Goal: Task Accomplishment & Management: Manage account settings

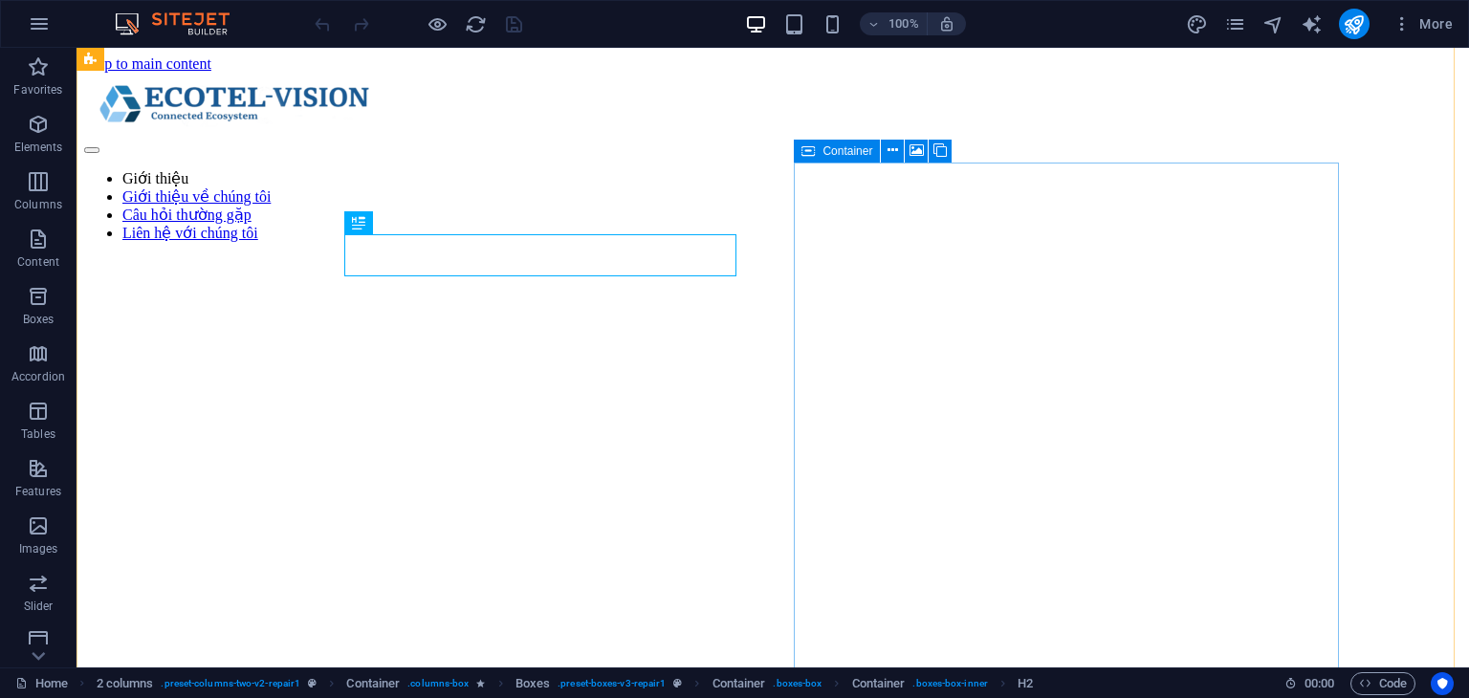
scroll to position [624, 0]
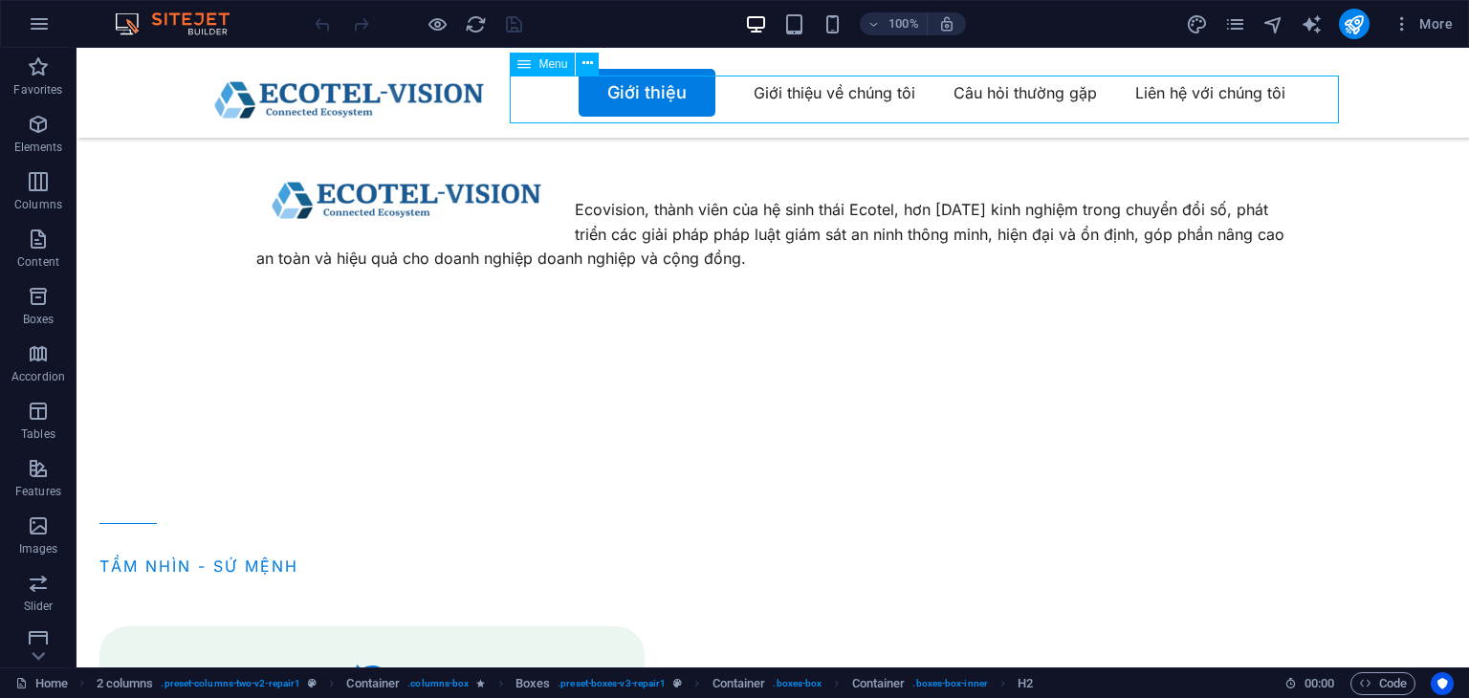
click at [671, 101] on nav "Giới thiệu Giới thiệu về chúng tôi Câu hỏi thường gặp Liên hệ với chúng tôi" at bounding box center [773, 93] width 1148 height 48
select select
select select "secondary"
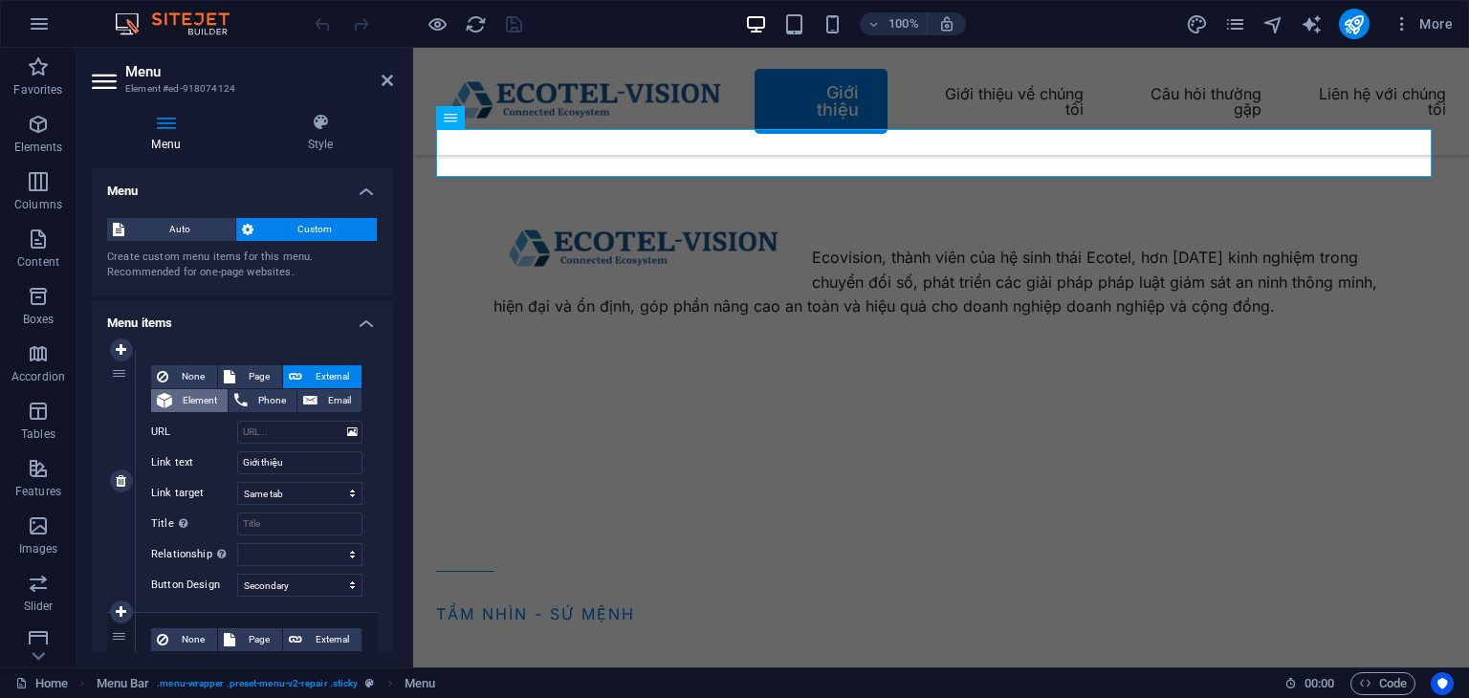
click at [211, 403] on span "Element" at bounding box center [200, 400] width 44 height 23
select select
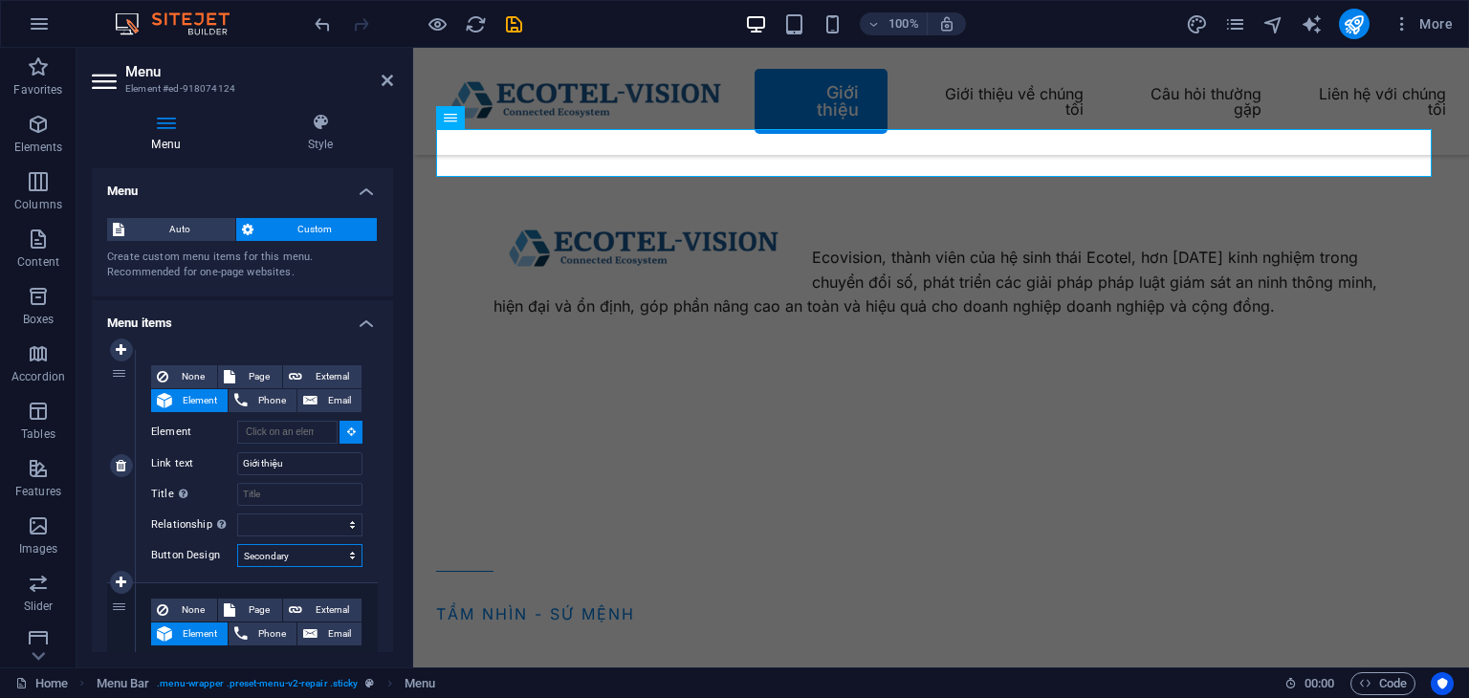
click at [341, 562] on select "None Default Primary Secondary" at bounding box center [299, 555] width 125 height 23
select select
click at [237, 544] on select "None Default Primary Secondary" at bounding box center [299, 555] width 125 height 23
select select
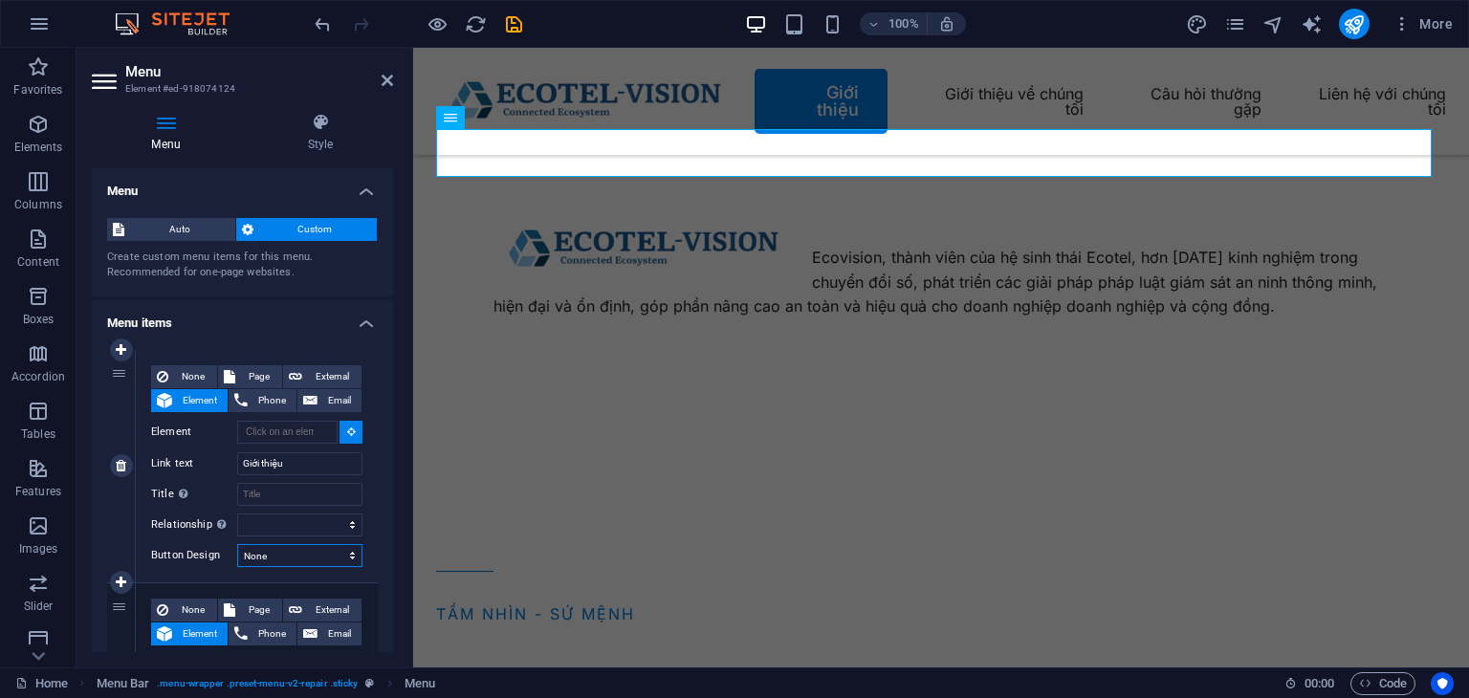
select select
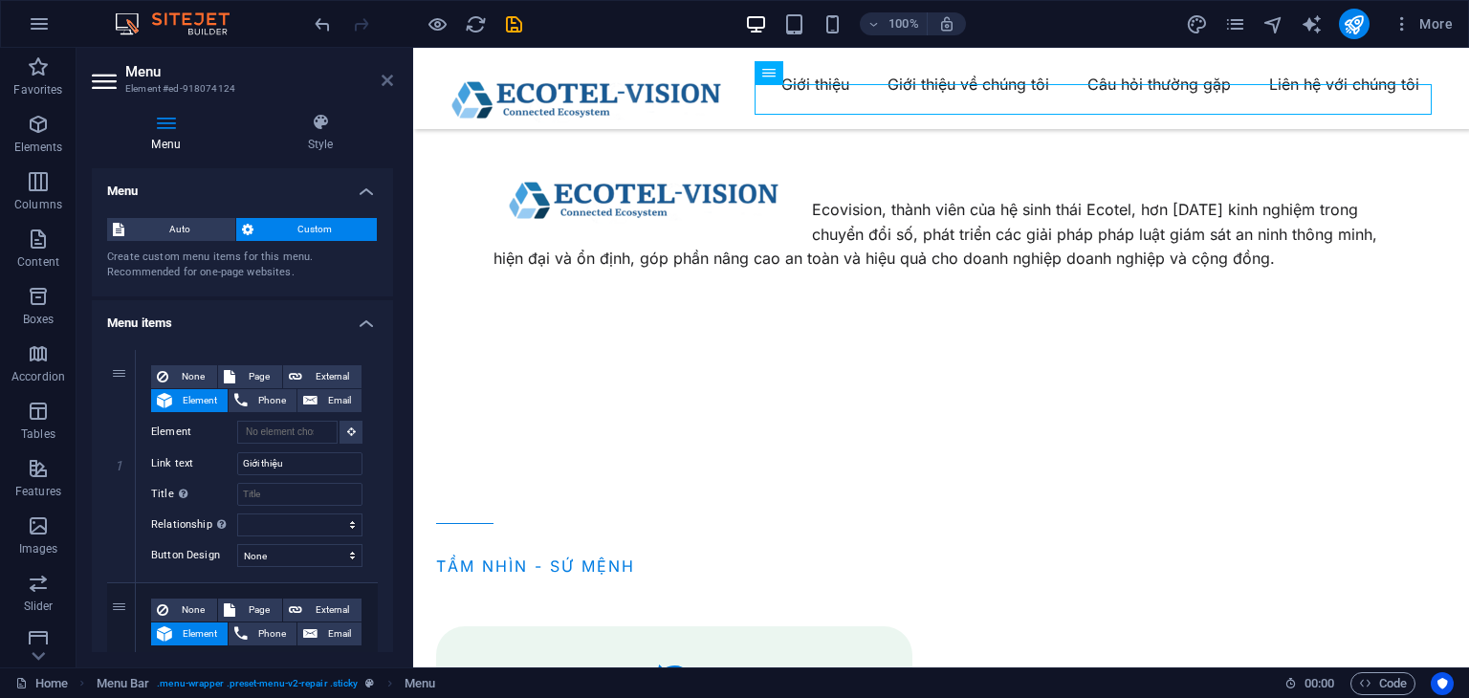
click at [390, 77] on icon at bounding box center [387, 80] width 11 height 15
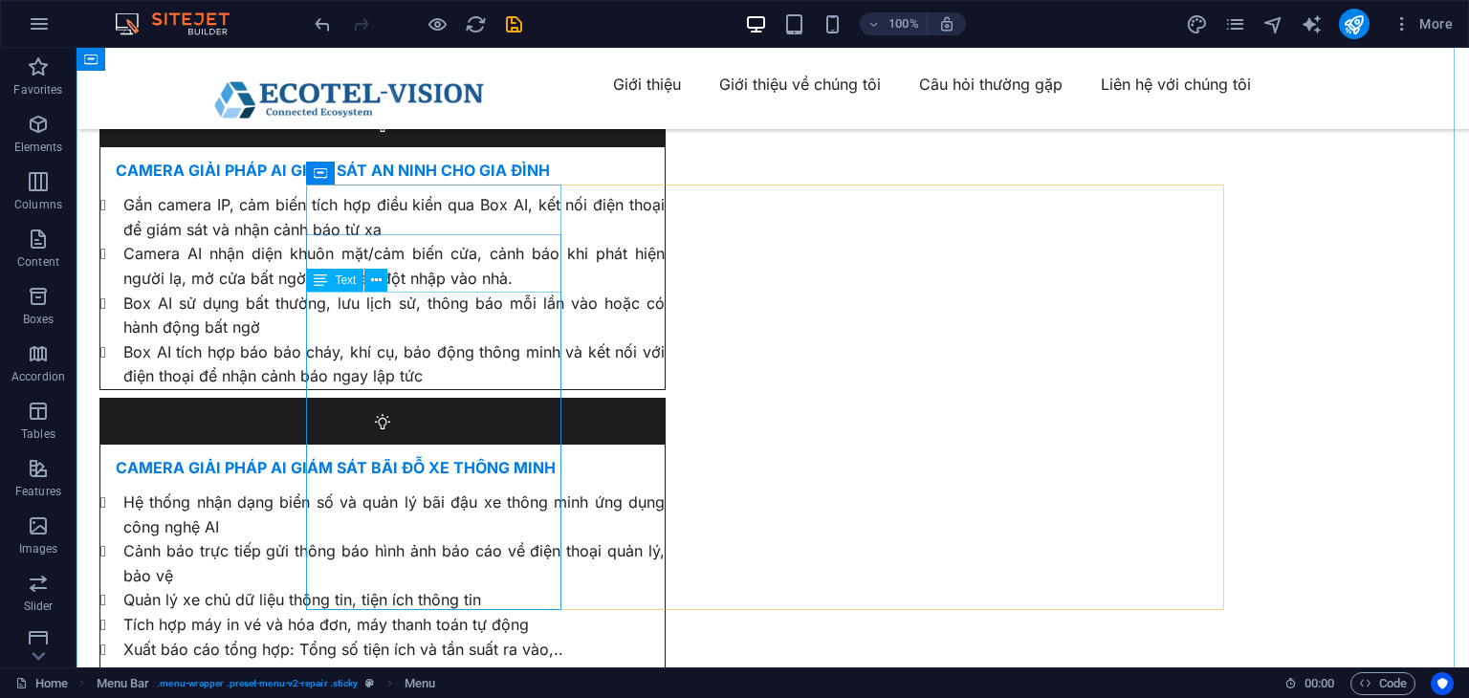
scroll to position [6393, 0]
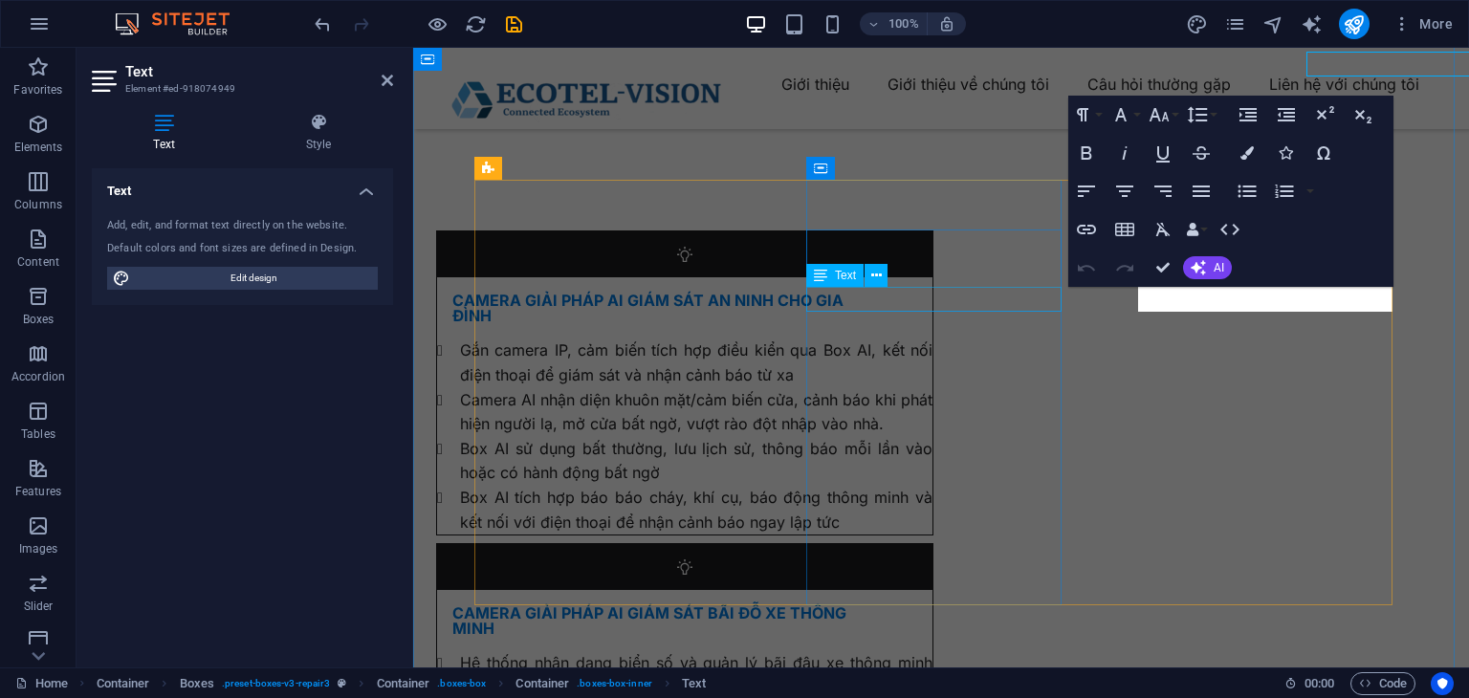
scroll to position [6628, 0]
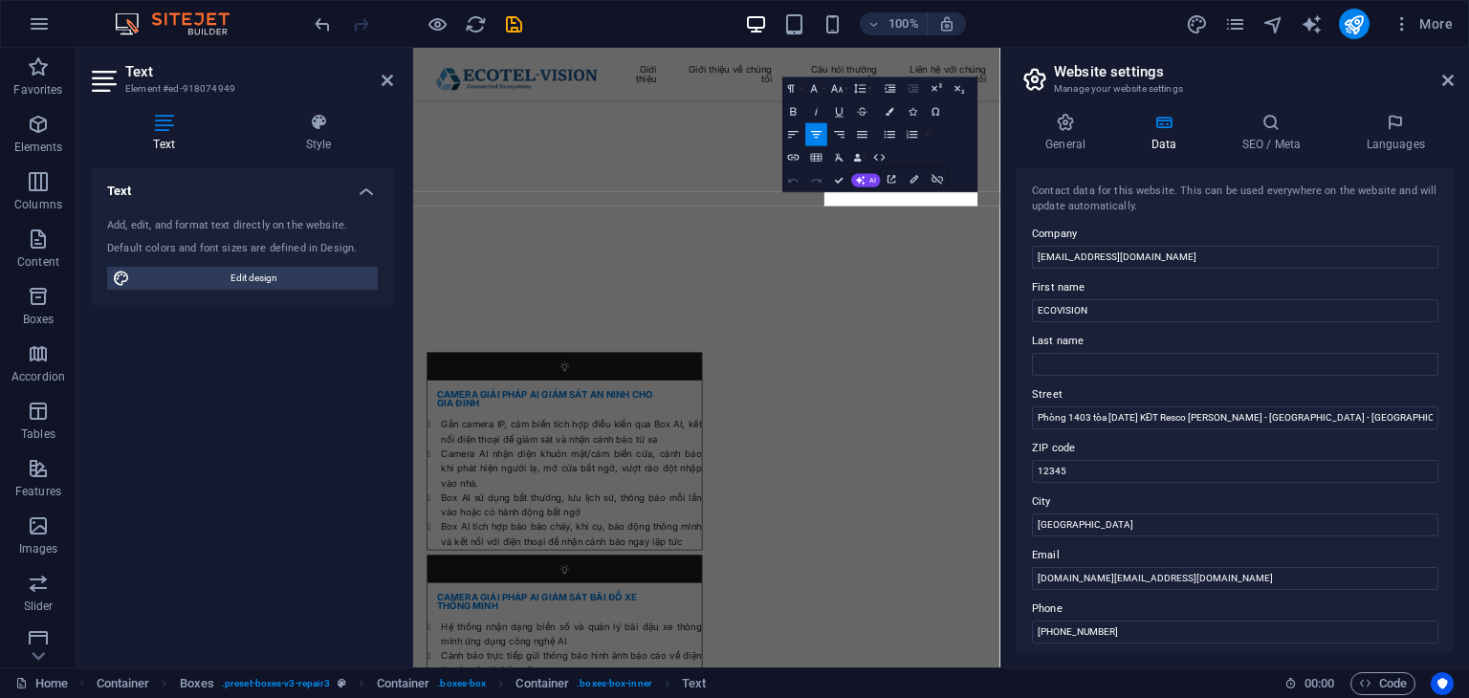
scroll to position [7107, 0]
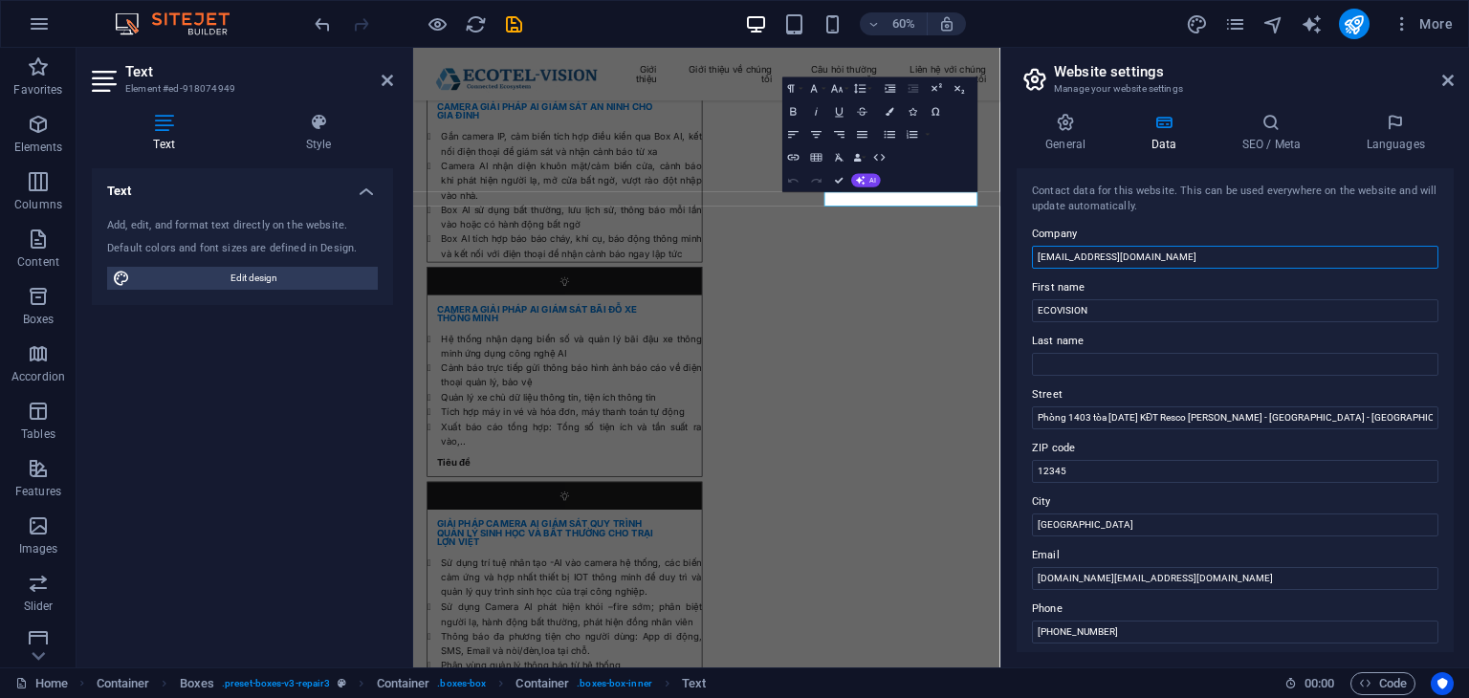
drag, startPoint x: 1199, startPoint y: 253, endPoint x: 1016, endPoint y: 247, distance: 182.8
click at [1017, 247] on div "Contact data for this website. This can be used everywhere on the website and w…" at bounding box center [1235, 410] width 437 height 484
drag, startPoint x: 1085, startPoint y: 228, endPoint x: 1005, endPoint y: 227, distance: 79.4
click at [1005, 227] on div "General Data SEO / Meta Languages Website name eco-vision.com.vn Logo Drag file…" at bounding box center [1236, 383] width 468 height 570
click at [1213, 257] on input "[EMAIL_ADDRESS][DOMAIN_NAME]" at bounding box center [1235, 257] width 407 height 23
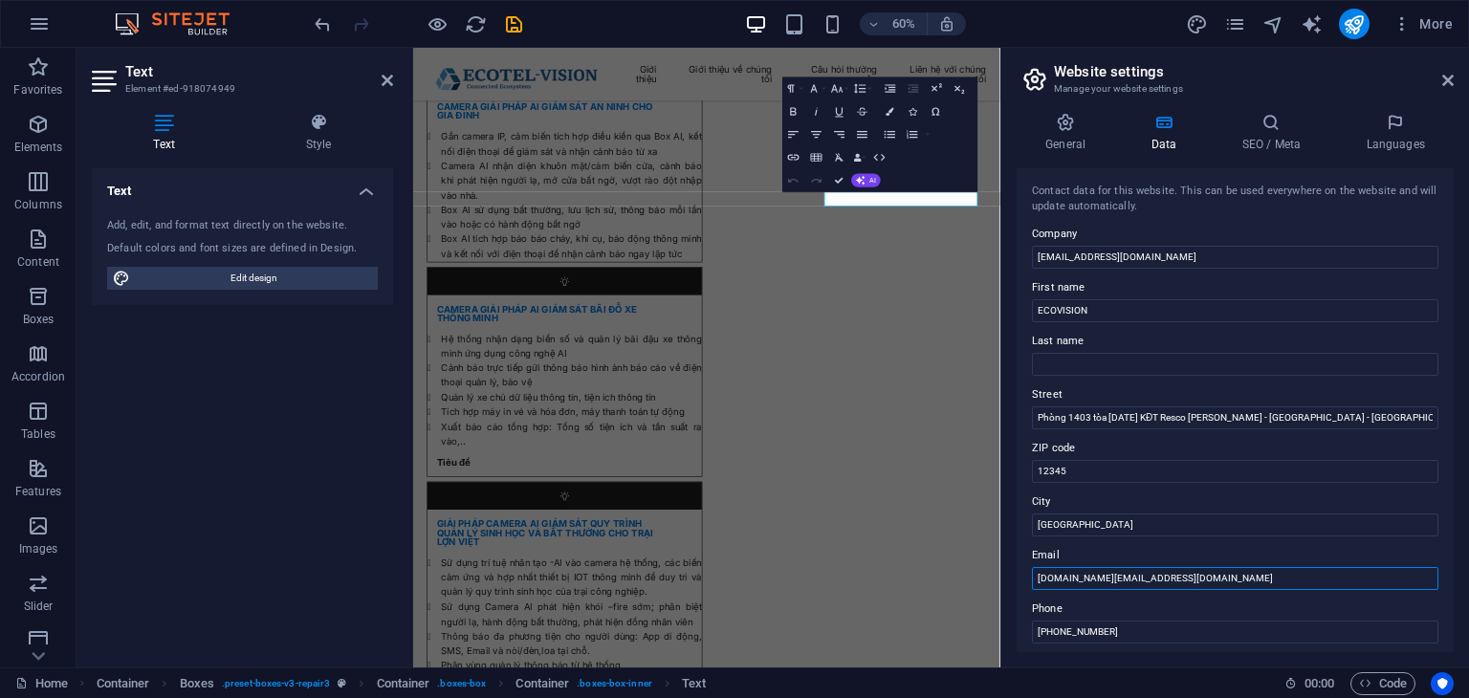
click at [1184, 583] on input "ecovision.work@gmail.com" at bounding box center [1235, 578] width 407 height 23
drag, startPoint x: 1522, startPoint y: 629, endPoint x: 1170, endPoint y: 920, distance: 456.6
paste input "[EMAIL_ADDRESS][DOMAIN_NAME]"
type input "[EMAIL_ADDRESS][DOMAIN_NAME]"
click at [1450, 80] on icon at bounding box center [1448, 80] width 11 height 15
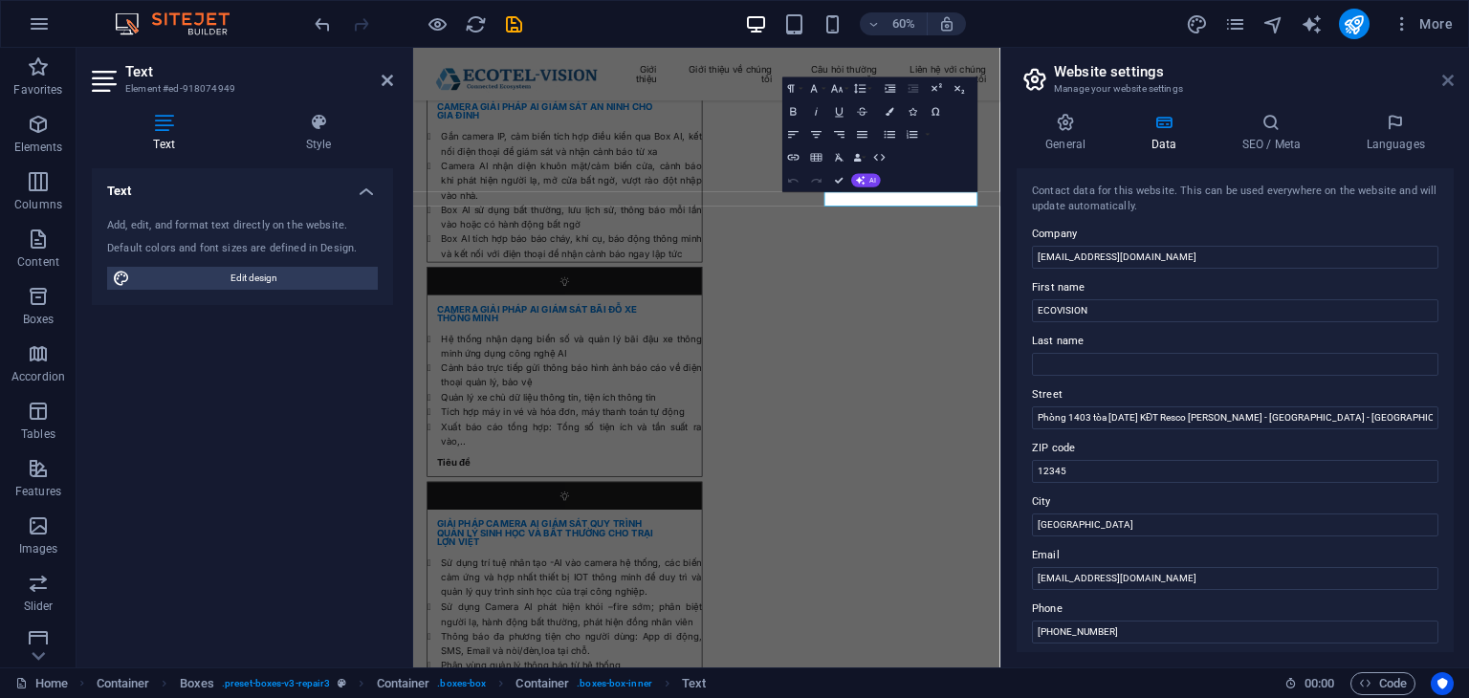
scroll to position [6628, 0]
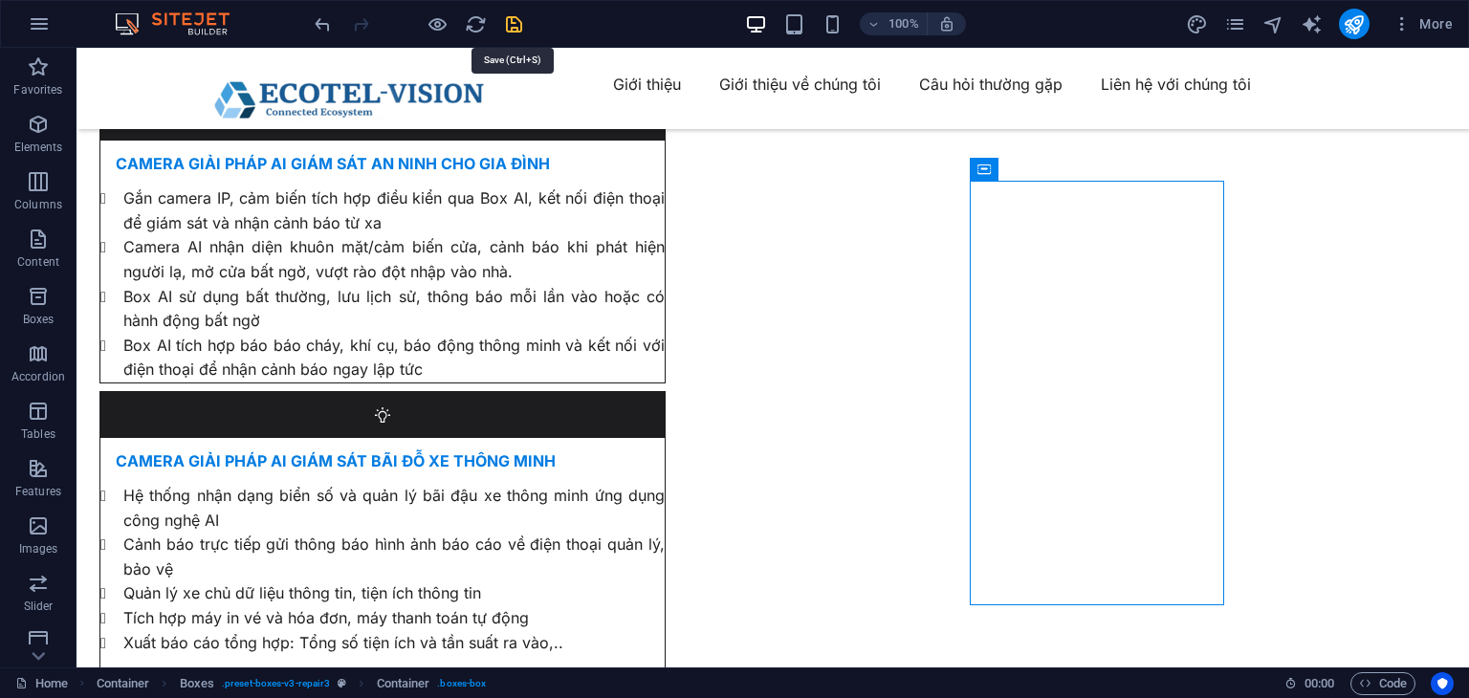
click at [513, 28] on icon "save" at bounding box center [514, 24] width 22 height 22
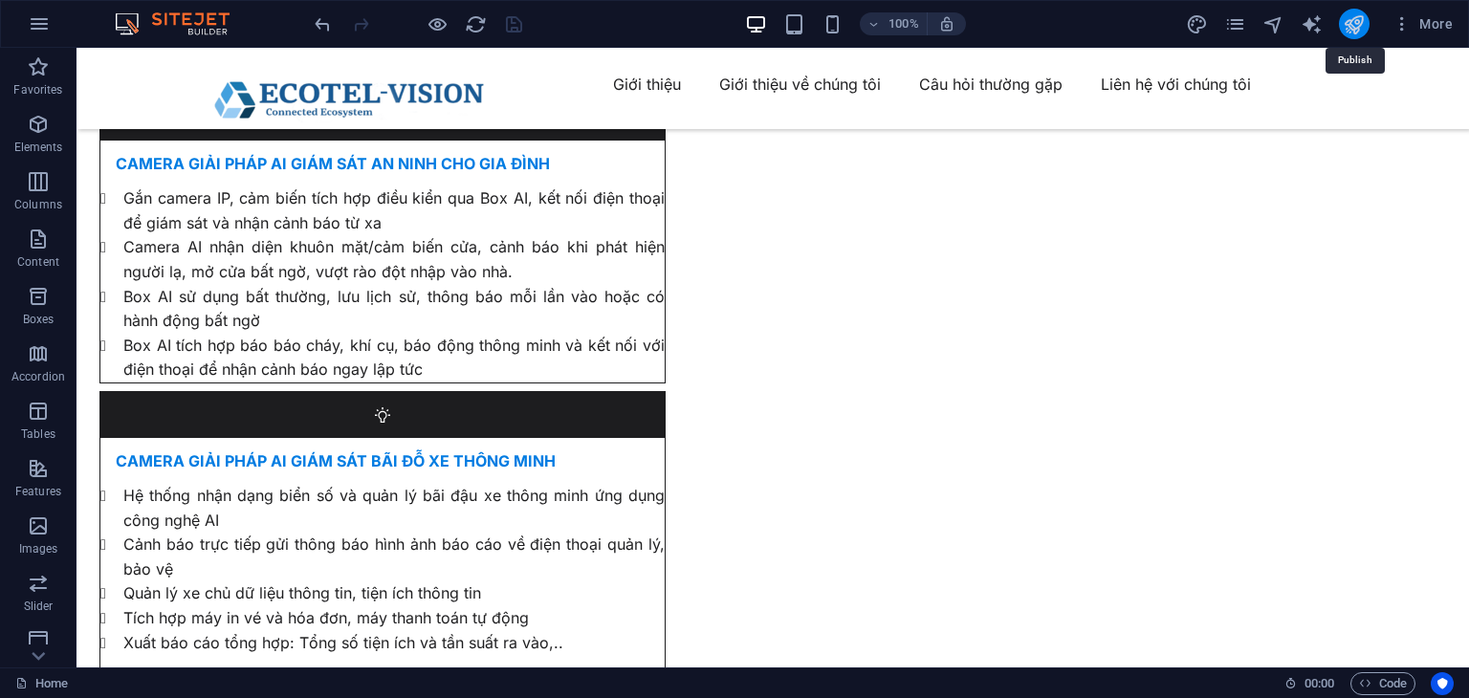
click at [1357, 22] on icon "publish" at bounding box center [1354, 24] width 22 height 22
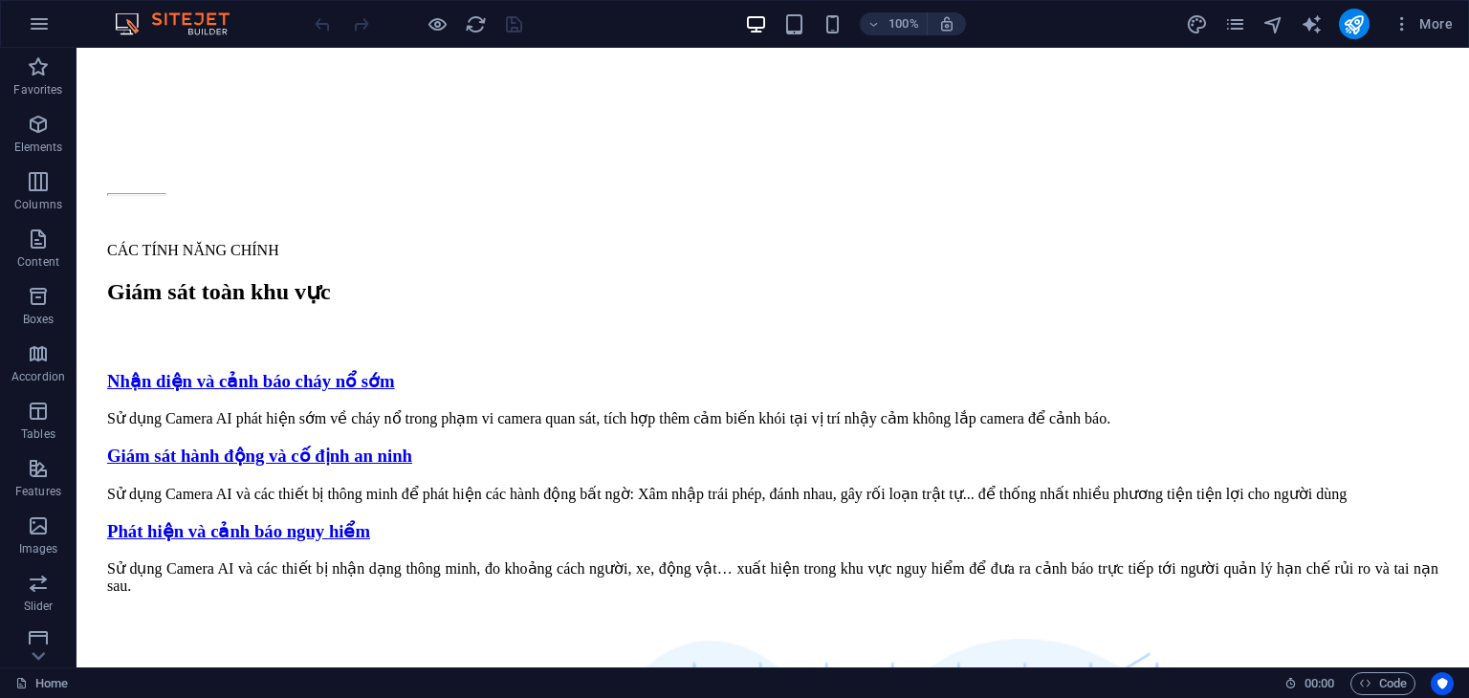
scroll to position [6871, 0]
